Goal: Task Accomplishment & Management: Use online tool/utility

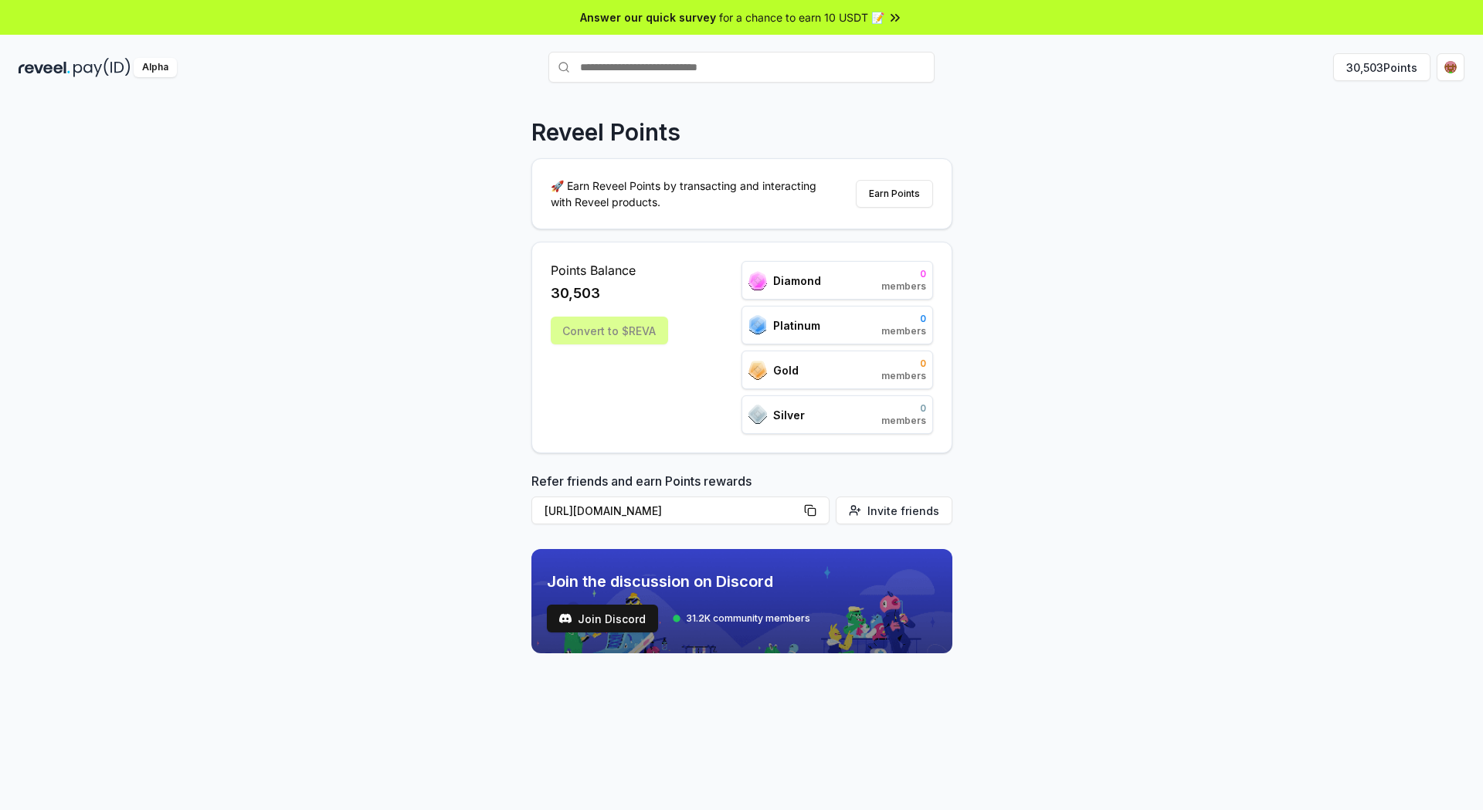
click at [629, 328] on div "Convert to $REVA" at bounding box center [609, 331] width 117 height 28
click at [630, 329] on div "Convert to $REVA" at bounding box center [609, 331] width 117 height 28
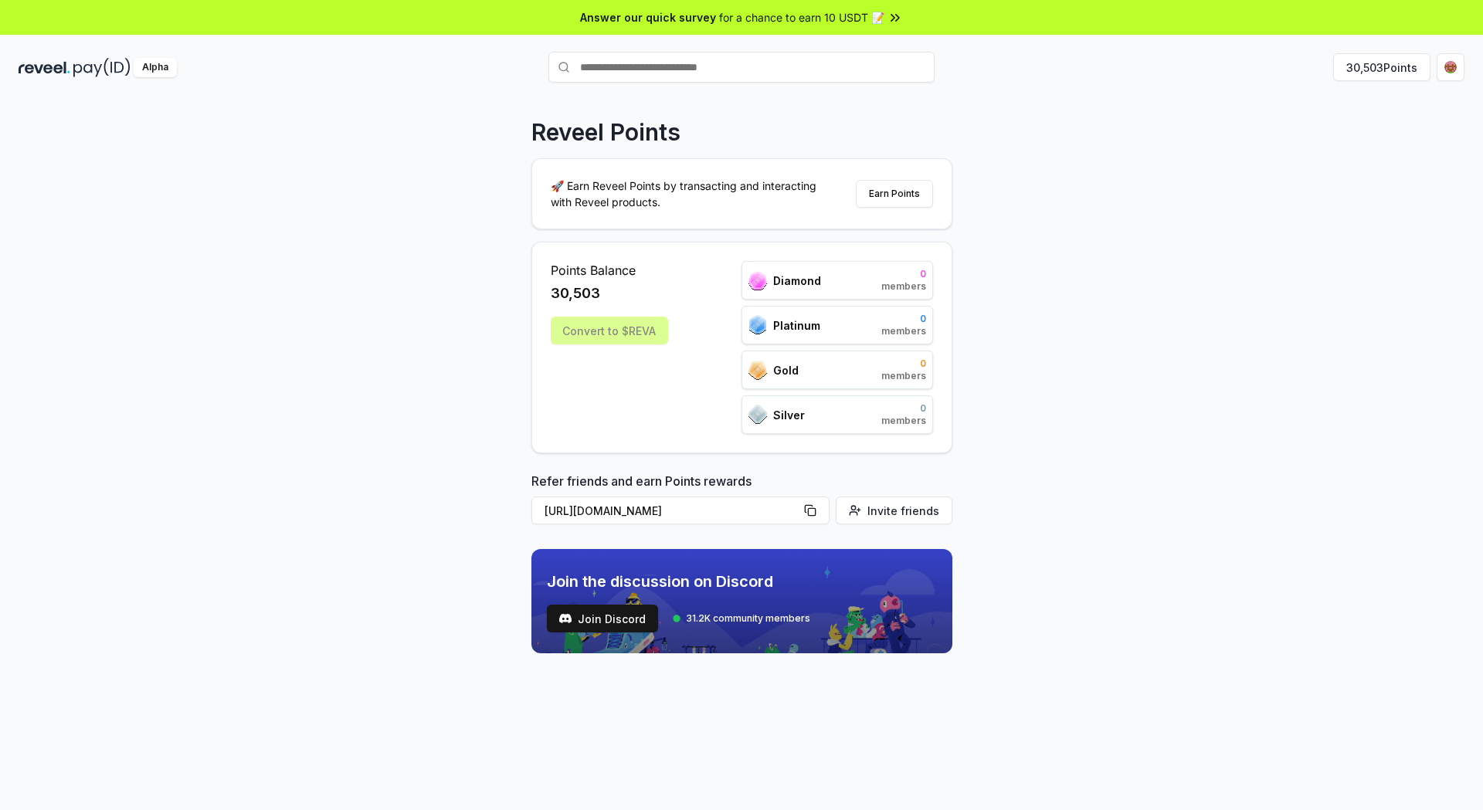
click at [470, 292] on div "Reveel Points 🚀 Earn Reveel Points by transacting and interacting with Reveel p…" at bounding box center [741, 470] width 1483 height 767
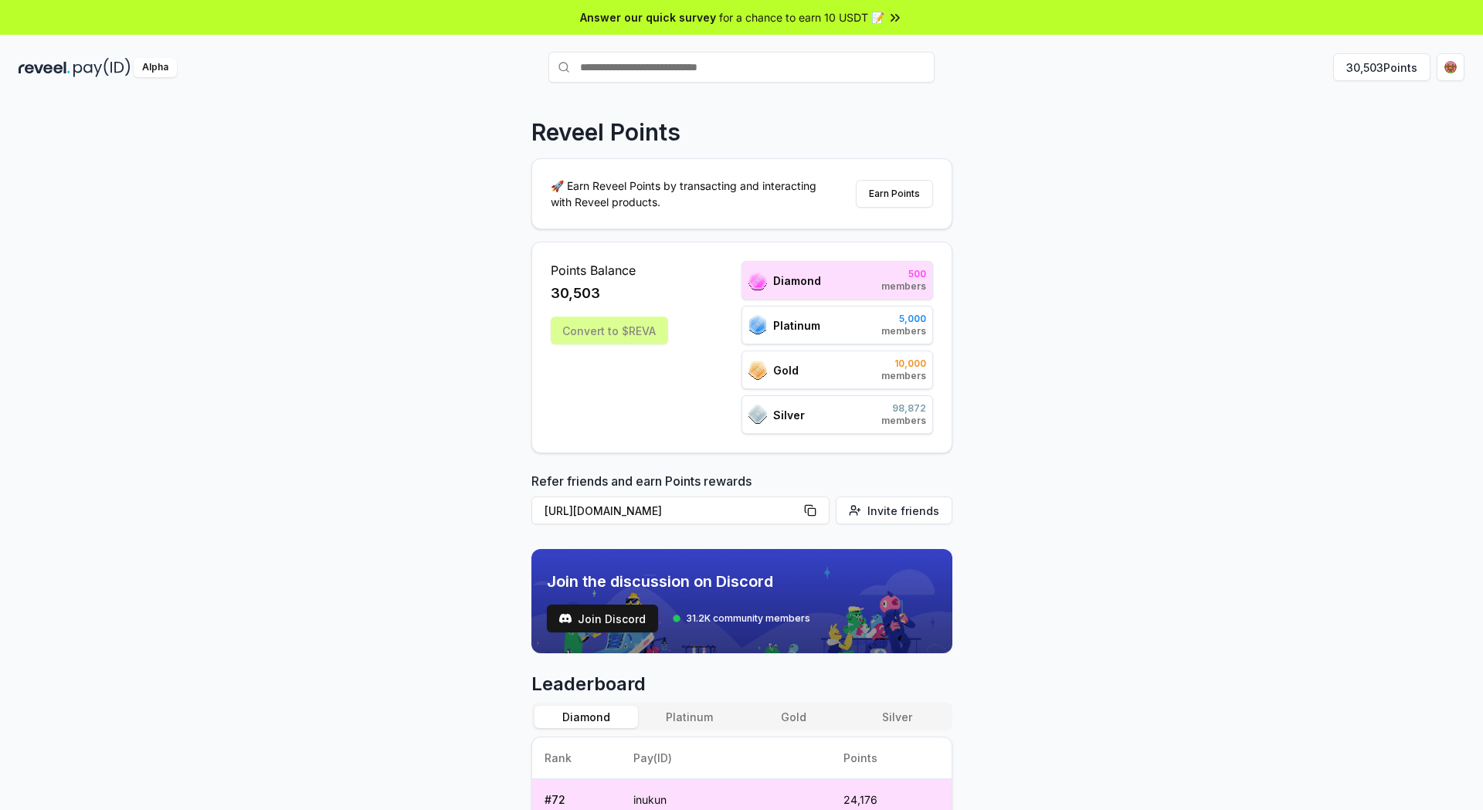
click at [660, 320] on div "Convert to $REVA" at bounding box center [609, 331] width 117 height 28
click at [629, 337] on div "Convert to $REVA" at bounding box center [609, 331] width 117 height 28
click at [625, 334] on div "Convert to $REVA" at bounding box center [609, 331] width 117 height 28
